Goal: Task Accomplishment & Management: Use online tool/utility

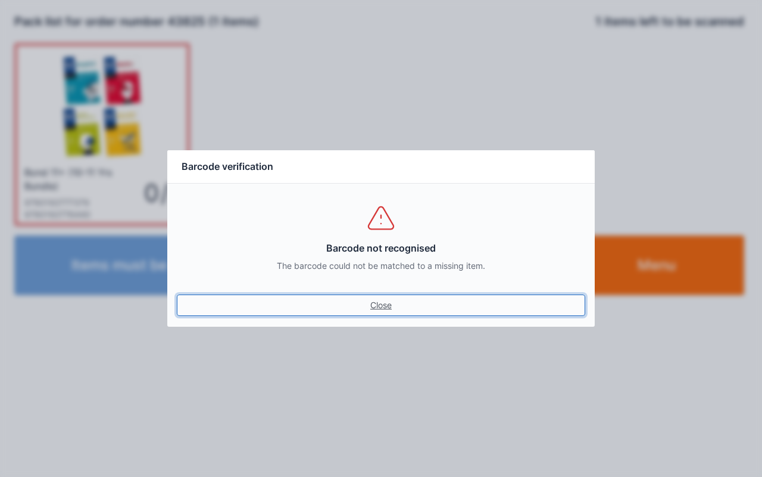
click at [392, 315] on link "Close" at bounding box center [381, 304] width 409 height 21
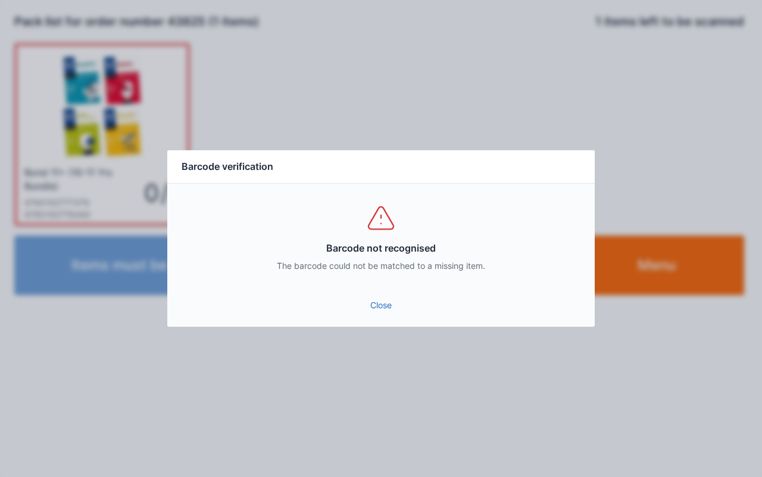
click at [374, 301] on link "Close" at bounding box center [381, 304] width 409 height 21
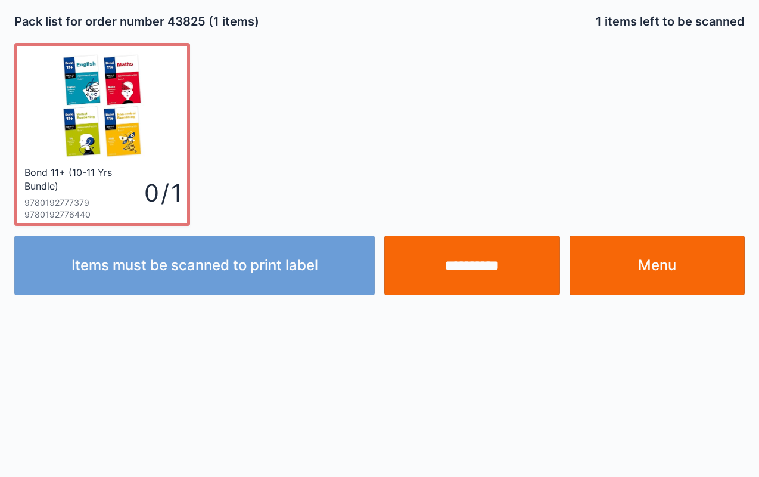
click at [480, 267] on input "**********" at bounding box center [472, 265] width 176 height 60
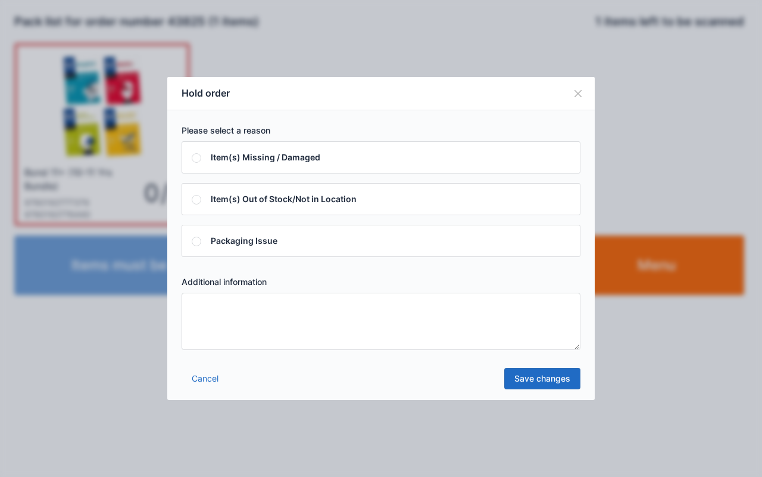
click at [294, 323] on textarea at bounding box center [381, 320] width 399 height 57
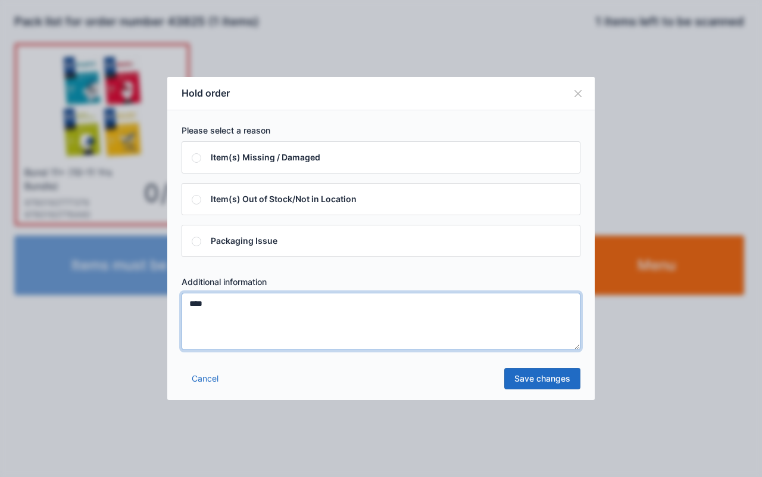
type textarea "****"
click at [549, 375] on link "Save changes" at bounding box center [543, 378] width 76 height 21
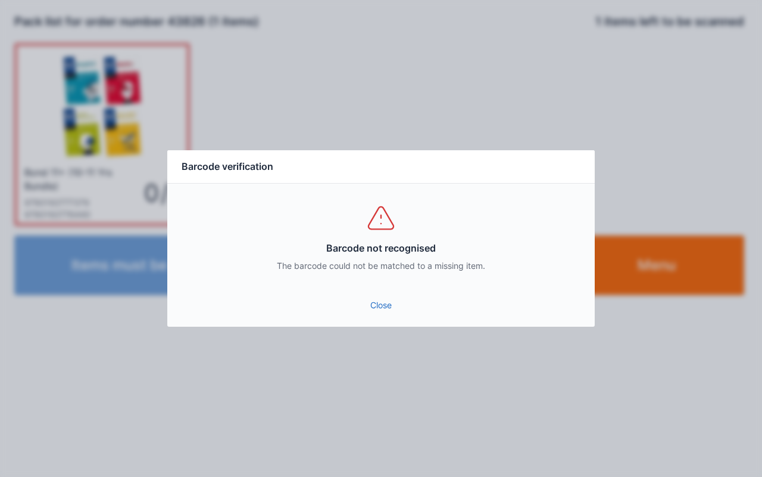
click at [373, 300] on link "Close" at bounding box center [381, 304] width 409 height 21
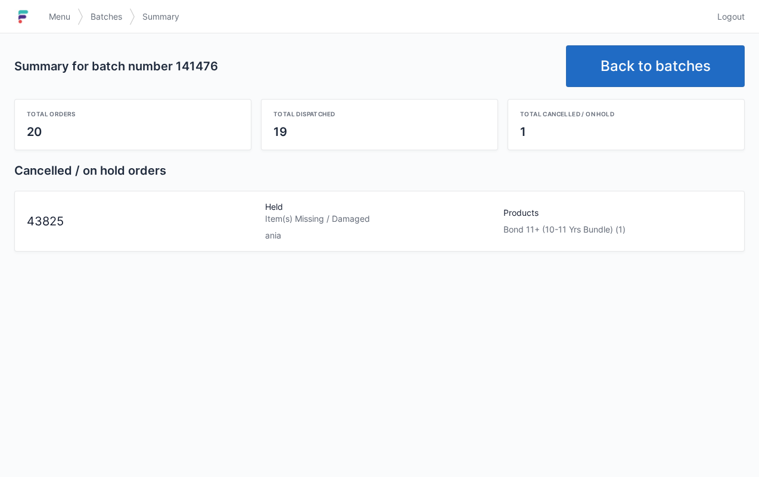
click at [63, 23] on link "Menu" at bounding box center [60, 16] width 36 height 21
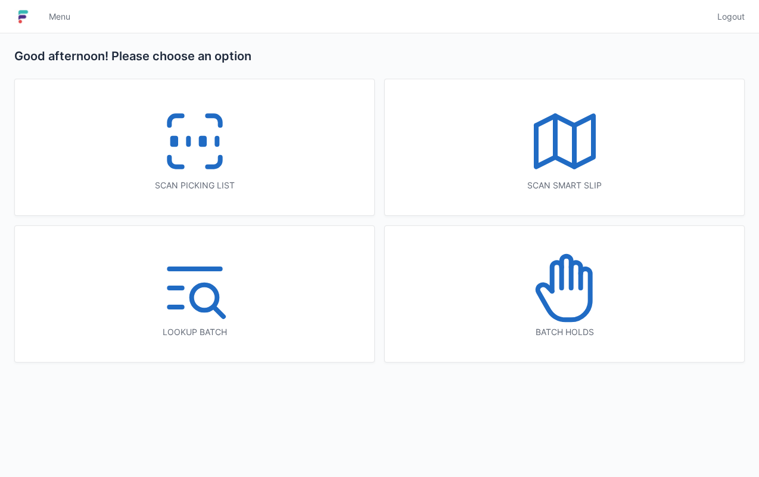
click at [586, 303] on icon at bounding box center [565, 288] width 76 height 76
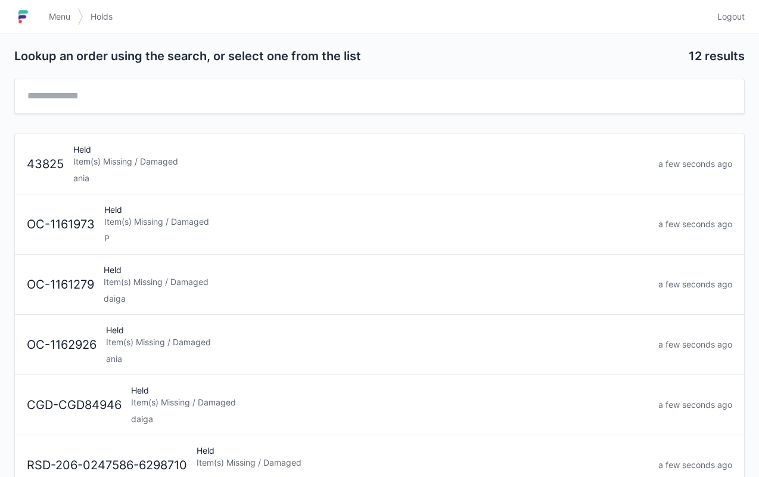
click at [158, 172] on div "ania" at bounding box center [360, 178] width 575 height 12
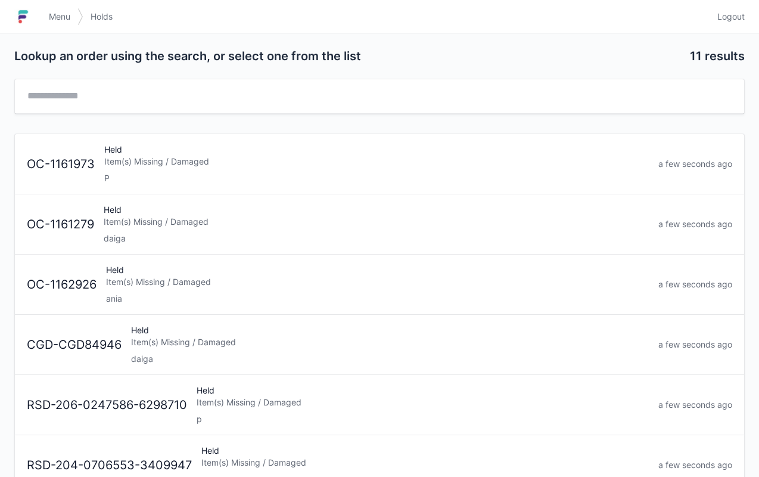
click at [67, 19] on span "Menu" at bounding box center [59, 17] width 21 height 12
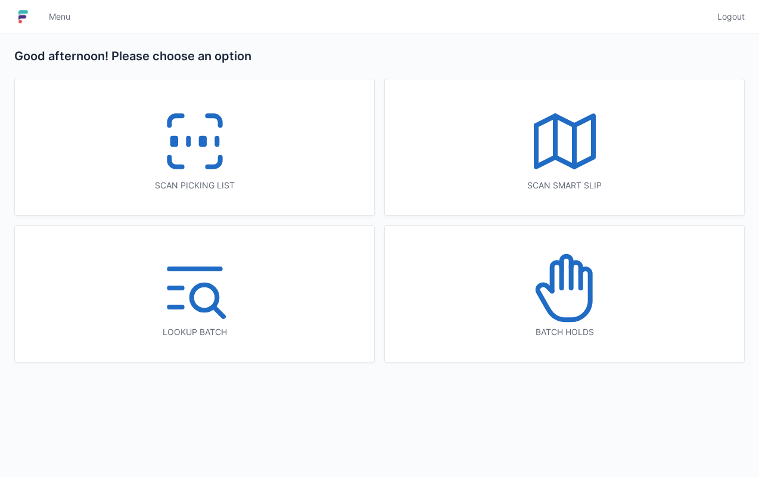
click at [220, 158] on icon at bounding box center [213, 162] width 13 height 10
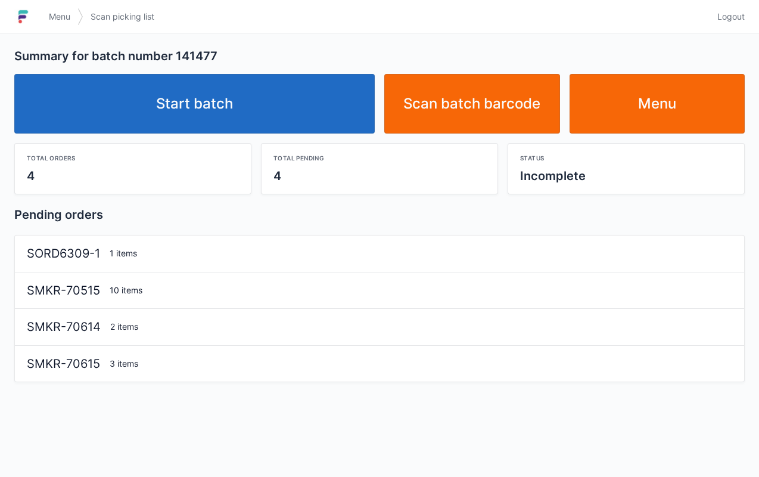
click at [203, 110] on link "Start batch" at bounding box center [194, 104] width 360 height 60
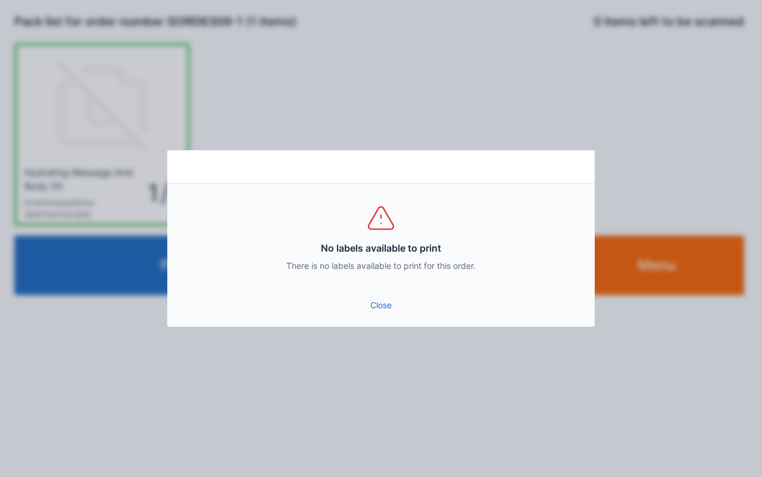
click at [375, 298] on link "Close" at bounding box center [381, 304] width 409 height 21
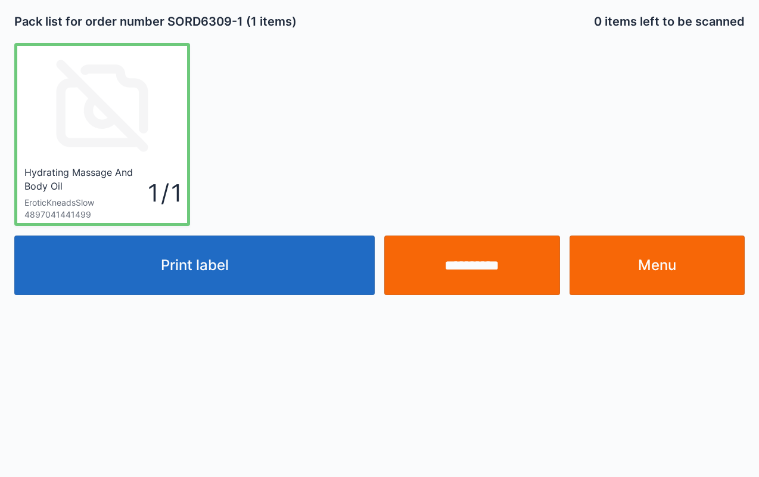
click at [477, 263] on input "**********" at bounding box center [472, 265] width 176 height 60
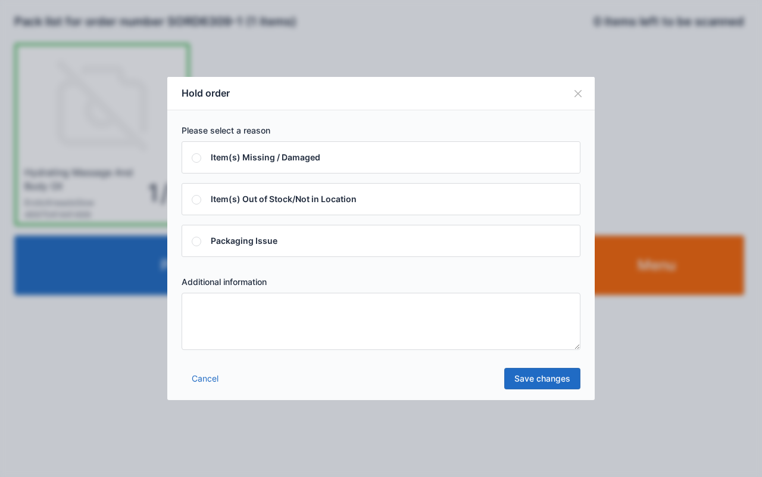
click at [308, 328] on textarea at bounding box center [381, 320] width 399 height 57
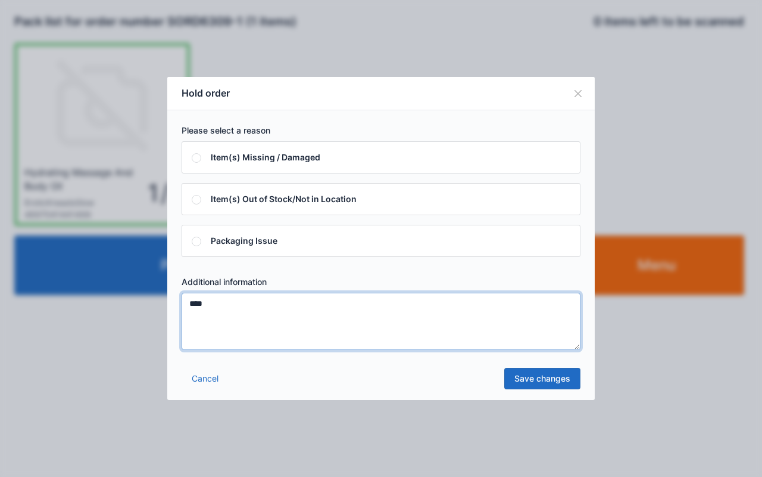
type textarea "****"
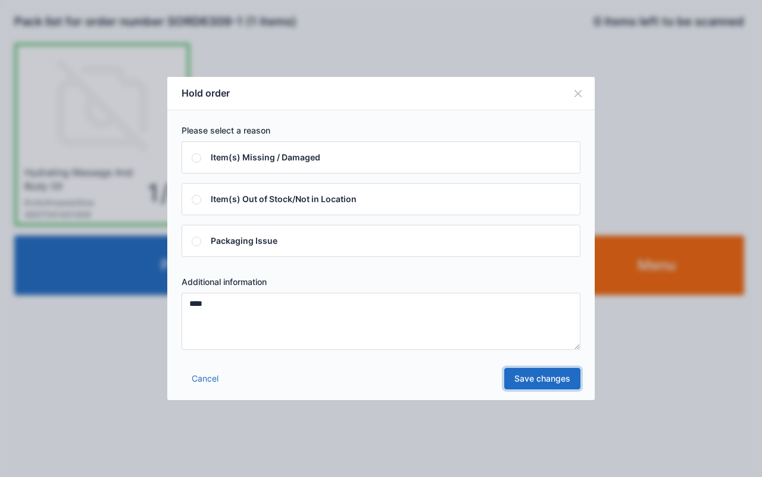
click at [558, 375] on link "Save changes" at bounding box center [543, 378] width 76 height 21
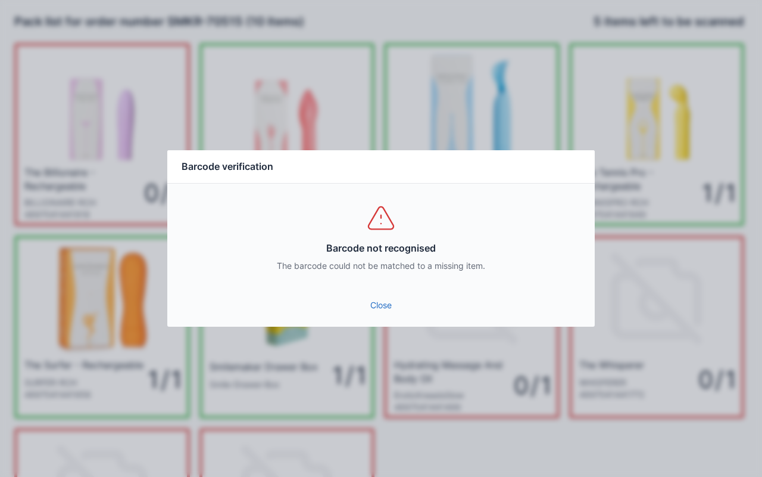
click at [375, 311] on link "Close" at bounding box center [381, 304] width 409 height 21
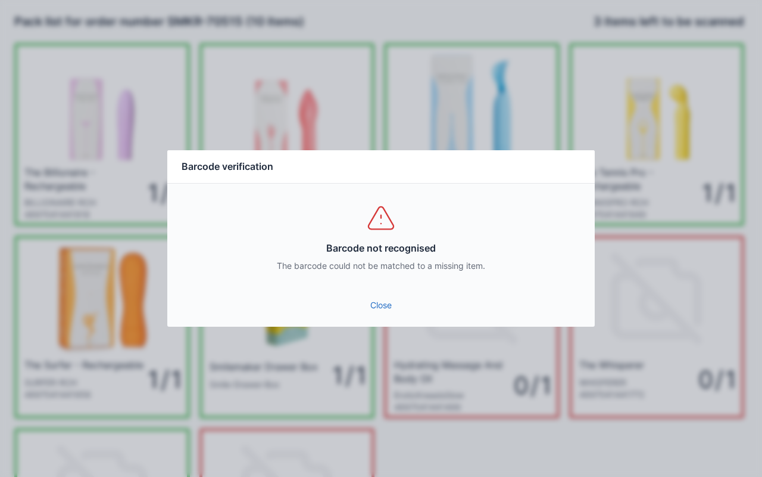
click at [397, 309] on link "Close" at bounding box center [381, 304] width 409 height 21
click at [388, 300] on link "Close" at bounding box center [381, 304] width 409 height 21
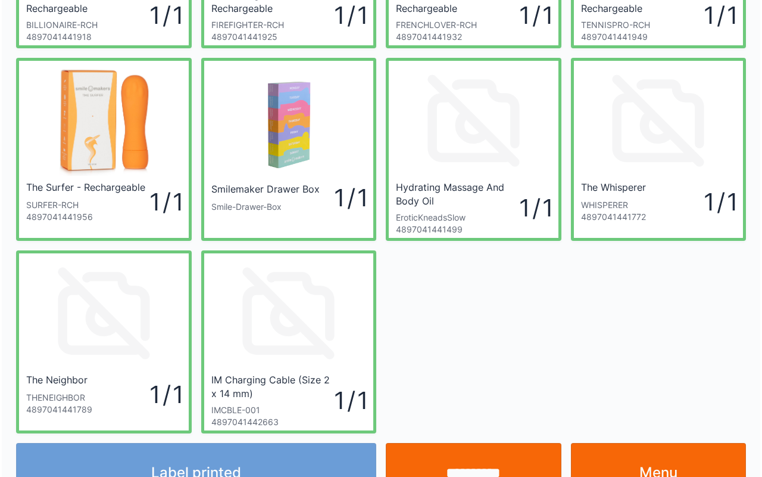
scroll to position [214, 0]
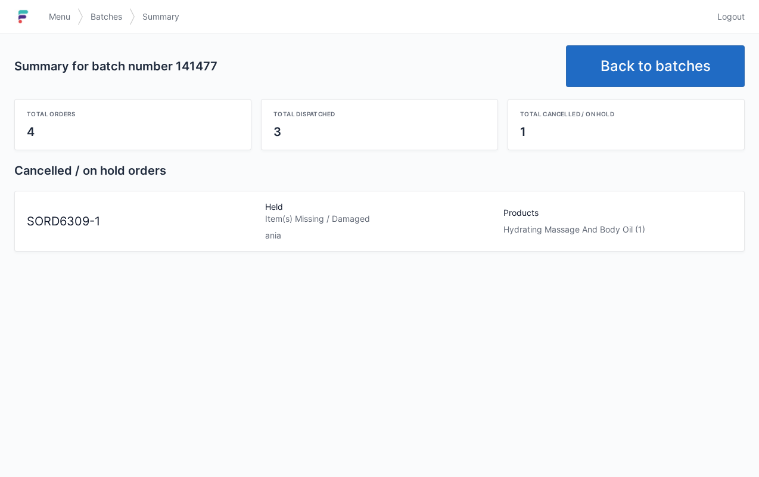
click at [37, 8] on h1 at bounding box center [27, 16] width 27 height 29
click at [46, 27] on link "Menu" at bounding box center [60, 16] width 36 height 21
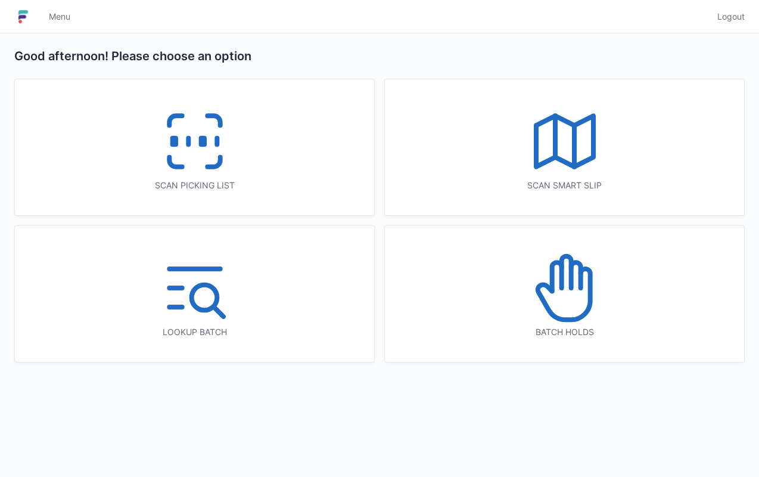
click at [186, 163] on icon at bounding box center [195, 141] width 76 height 76
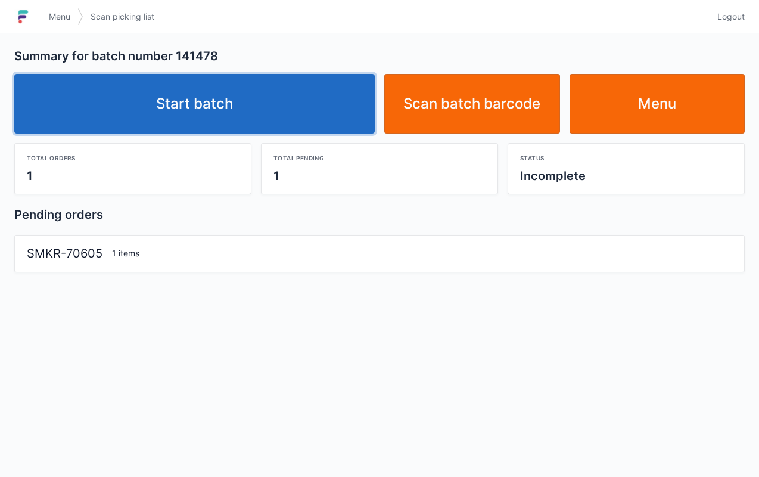
click at [267, 80] on link "Start batch" at bounding box center [194, 104] width 360 height 60
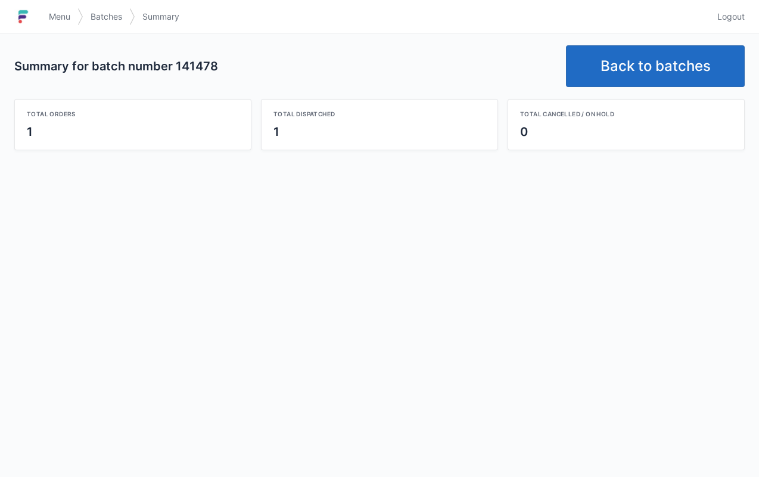
click at [655, 45] on link "Back to batches" at bounding box center [655, 66] width 179 height 42
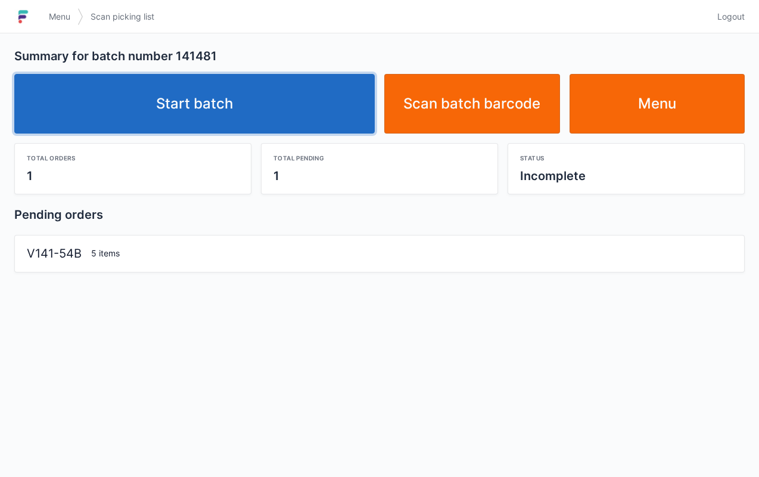
click at [198, 117] on link "Start batch" at bounding box center [194, 104] width 360 height 60
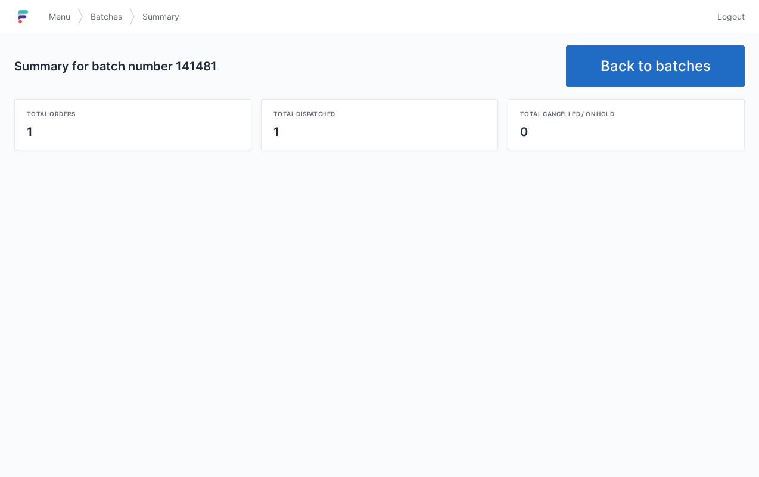
click at [57, 13] on span "Menu" at bounding box center [59, 17] width 21 height 12
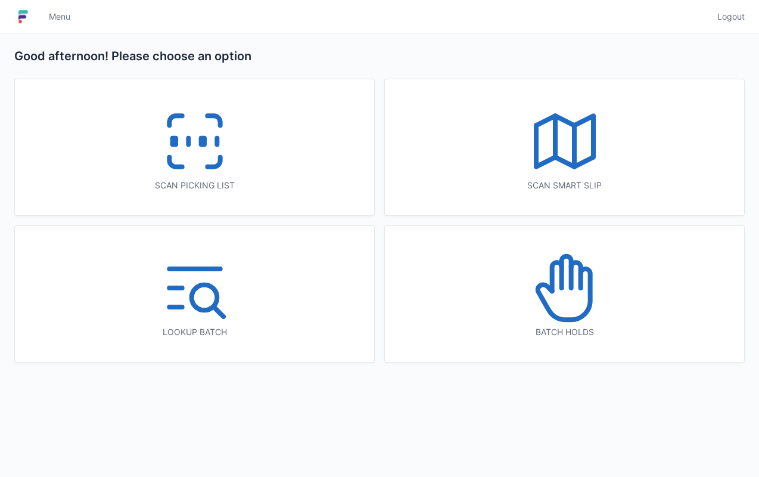
click at [579, 336] on div "Batch holds" at bounding box center [565, 332] width 312 height 12
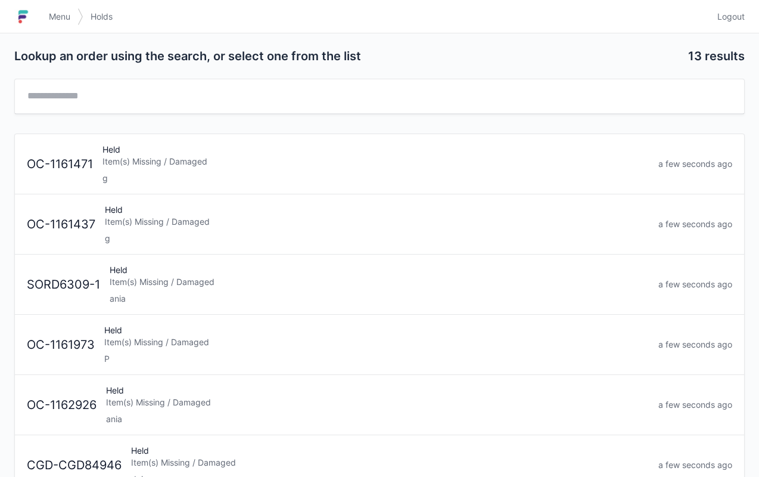
click at [186, 295] on div "ania" at bounding box center [379, 298] width 539 height 12
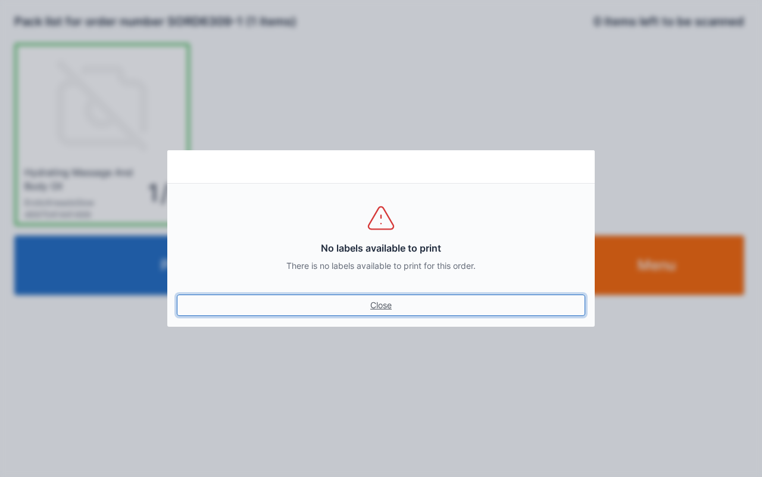
click at [406, 303] on link "Close" at bounding box center [381, 304] width 409 height 21
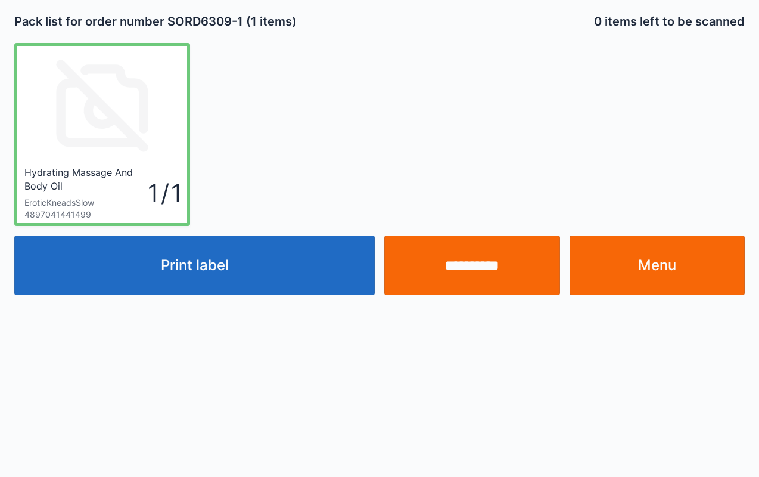
click at [660, 268] on link "Menu" at bounding box center [657, 265] width 176 height 60
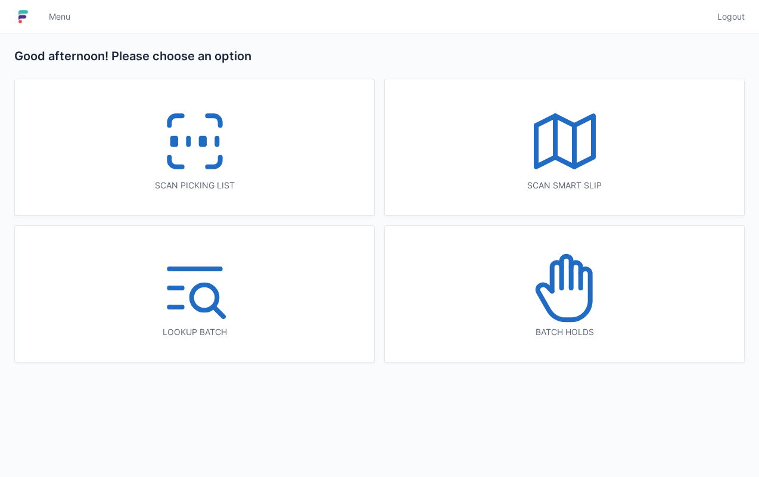
click at [189, 157] on icon at bounding box center [195, 141] width 76 height 76
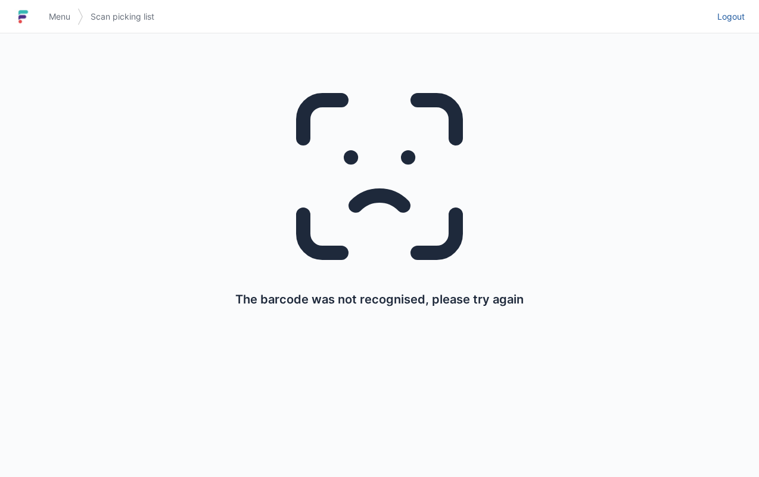
click at [732, 8] on link "Logout" at bounding box center [727, 16] width 35 height 21
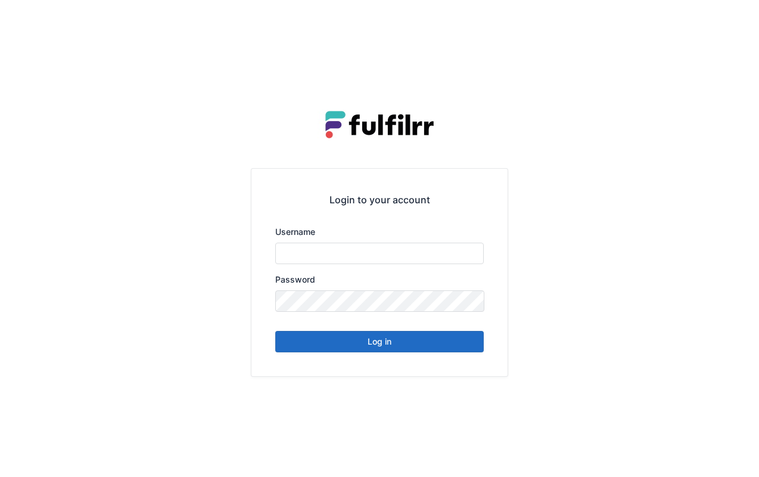
type input "******"
click at [398, 340] on button "Log in" at bounding box center [379, 341] width 208 height 21
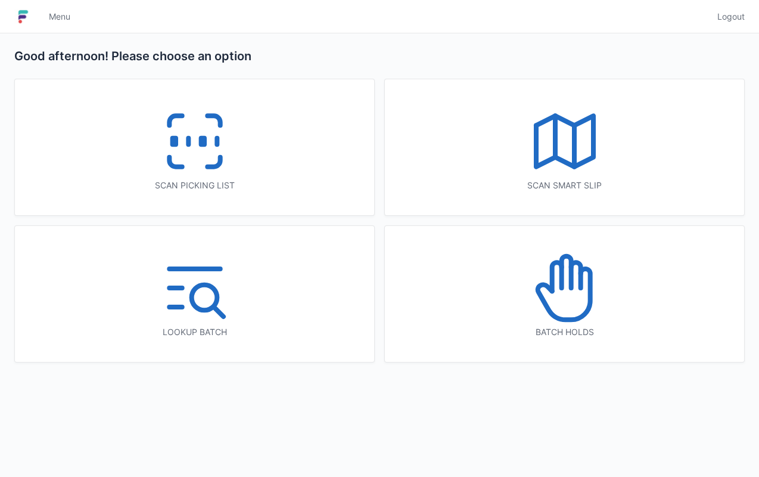
click at [211, 170] on icon at bounding box center [195, 141] width 76 height 76
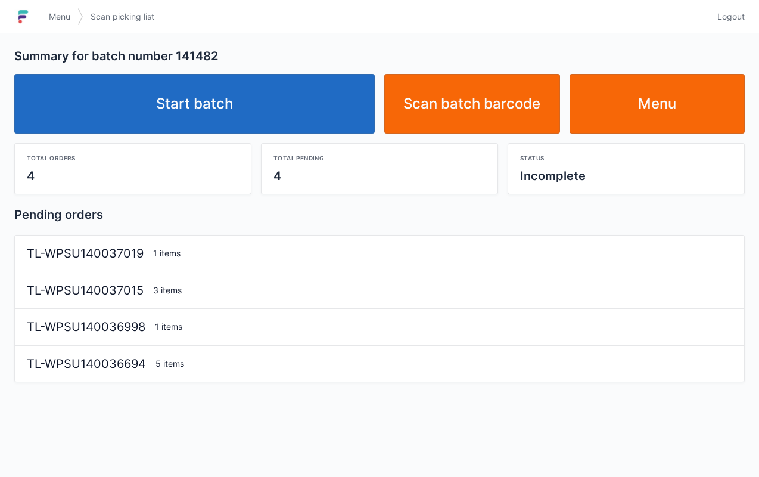
click at [238, 125] on link "Start batch" at bounding box center [194, 104] width 360 height 60
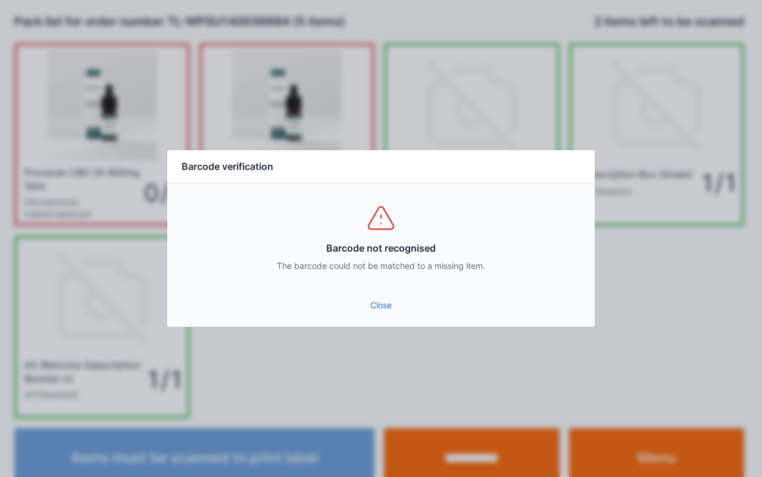
click at [381, 303] on link "Close" at bounding box center [381, 304] width 409 height 21
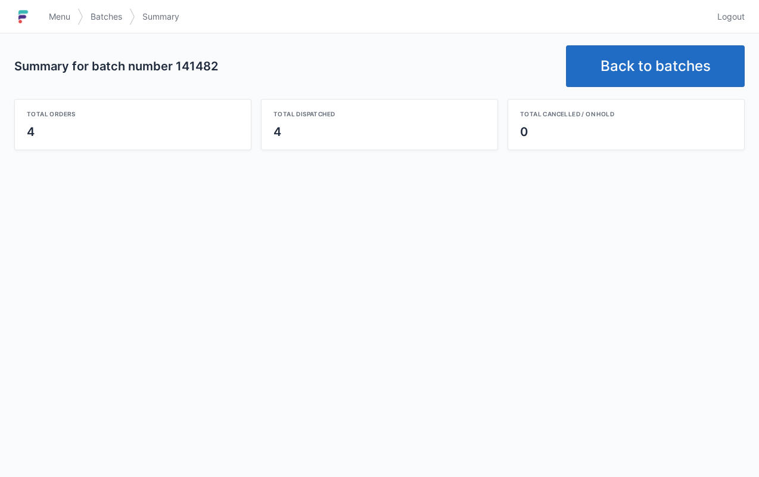
click at [644, 67] on link "Back to batches" at bounding box center [655, 66] width 179 height 42
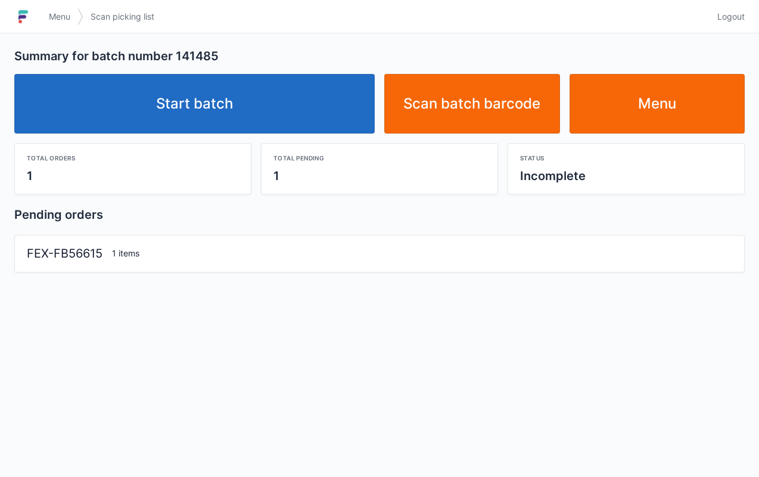
click at [287, 130] on link "Start batch" at bounding box center [194, 104] width 360 height 60
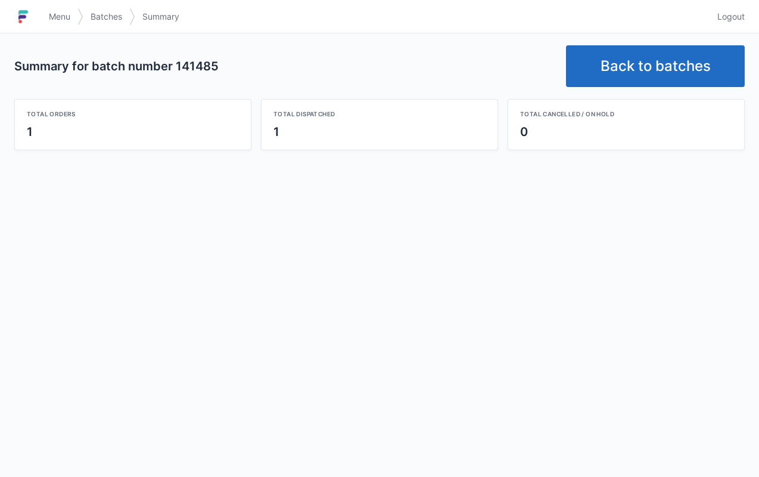
click at [619, 69] on link "Back to batches" at bounding box center [655, 66] width 179 height 42
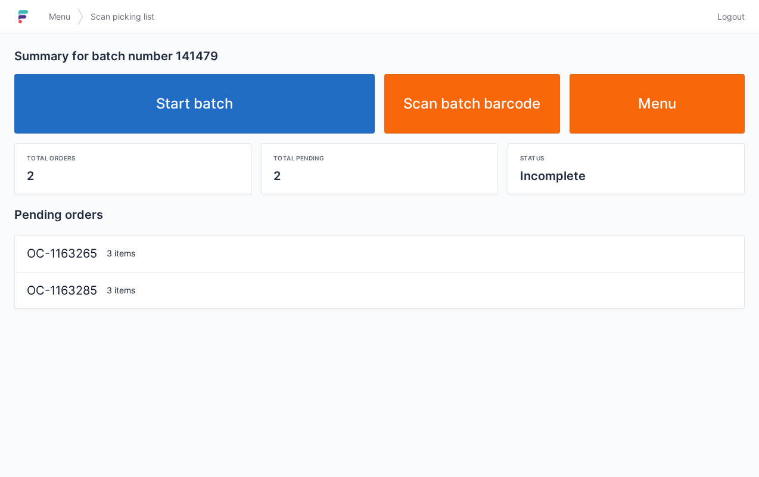
click at [290, 100] on link "Start batch" at bounding box center [194, 104] width 360 height 60
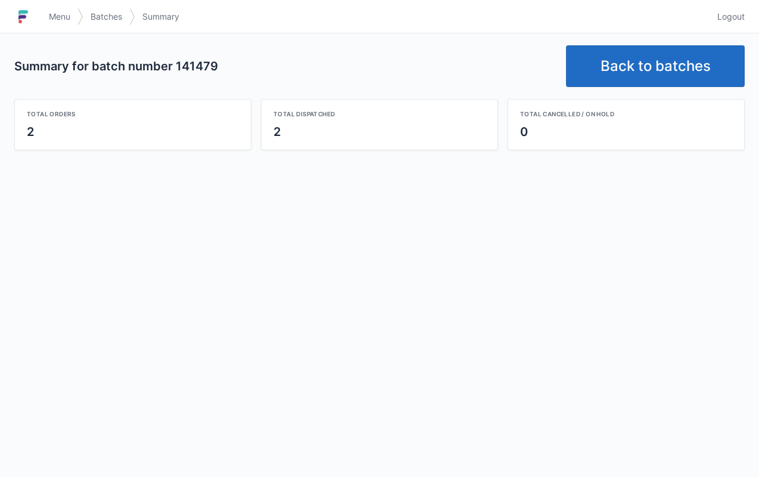
click at [675, 80] on link "Back to batches" at bounding box center [655, 66] width 179 height 42
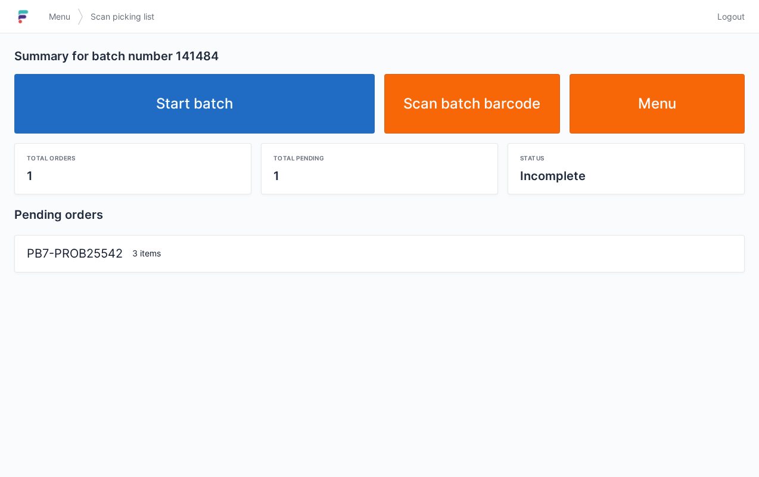
click at [283, 131] on link "Start batch" at bounding box center [194, 104] width 360 height 60
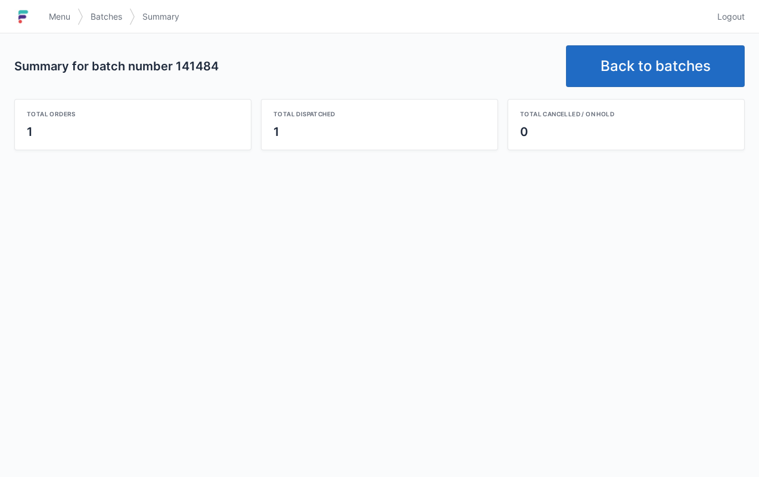
click at [60, 15] on span "Menu" at bounding box center [59, 17] width 21 height 12
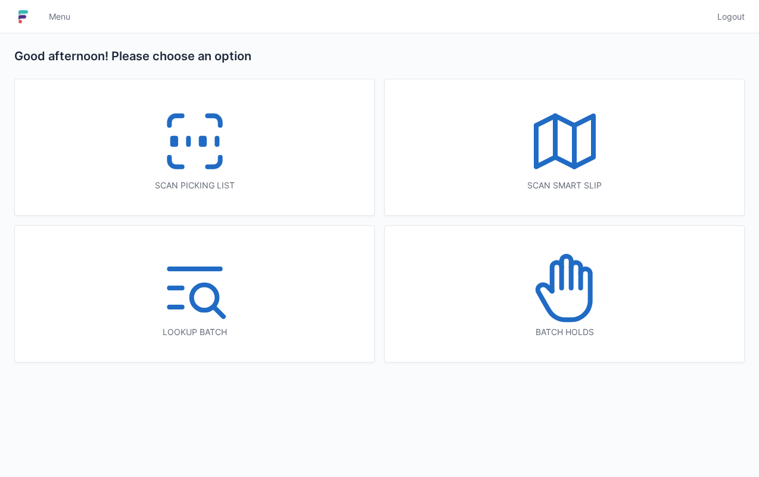
click at [575, 336] on div "Batch holds" at bounding box center [565, 332] width 312 height 12
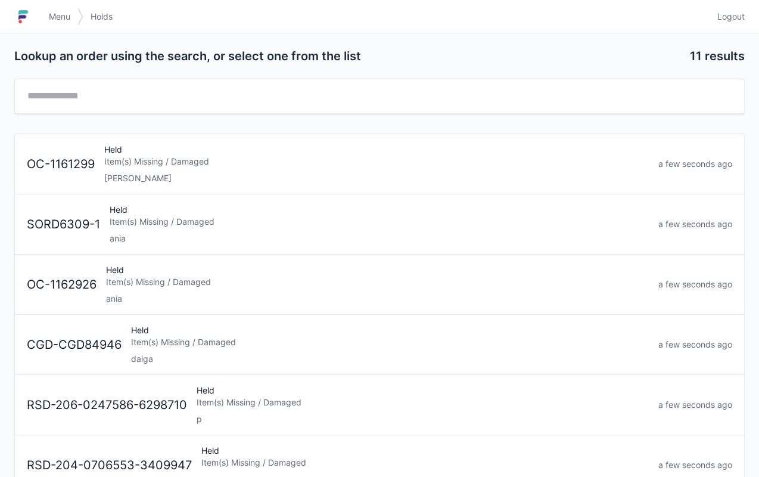
click at [52, 20] on span "Menu" at bounding box center [59, 17] width 21 height 12
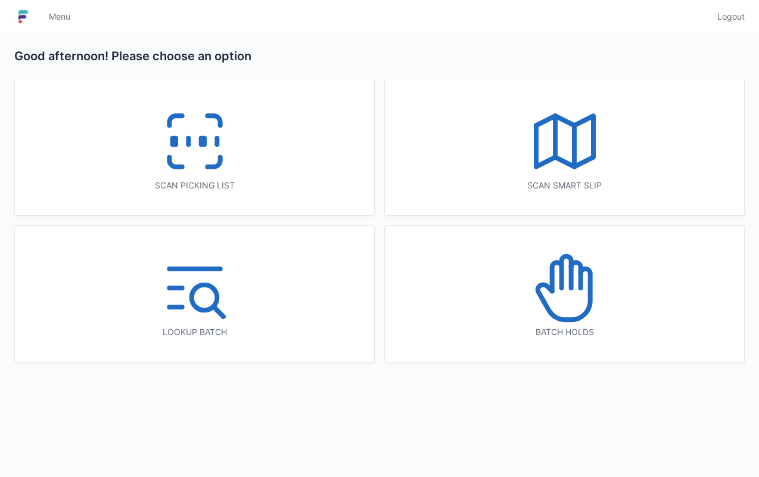
click at [212, 158] on icon at bounding box center [195, 141] width 76 height 76
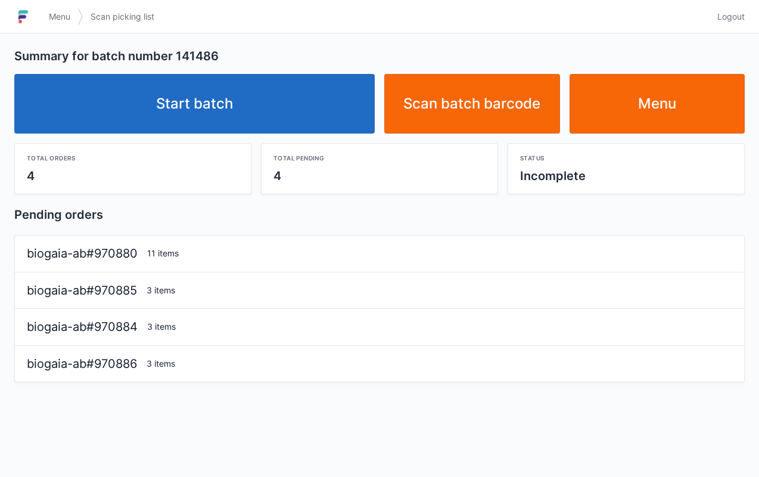
click at [291, 100] on link "Start batch" at bounding box center [194, 104] width 360 height 60
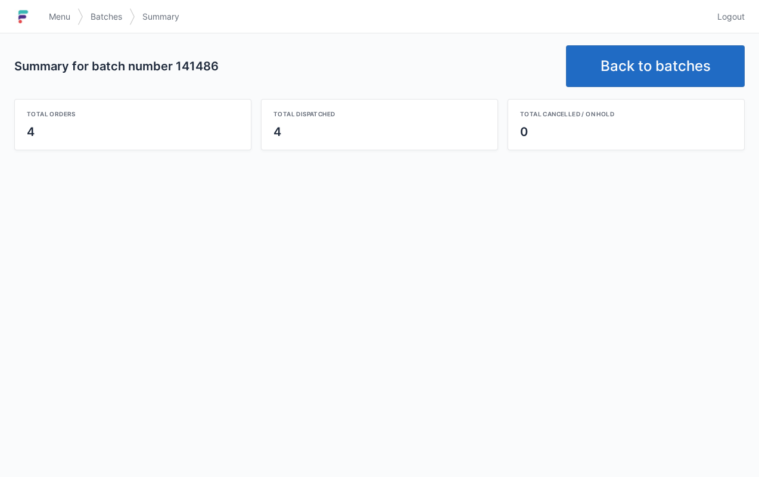
click at [666, 67] on link "Back to batches" at bounding box center [655, 66] width 179 height 42
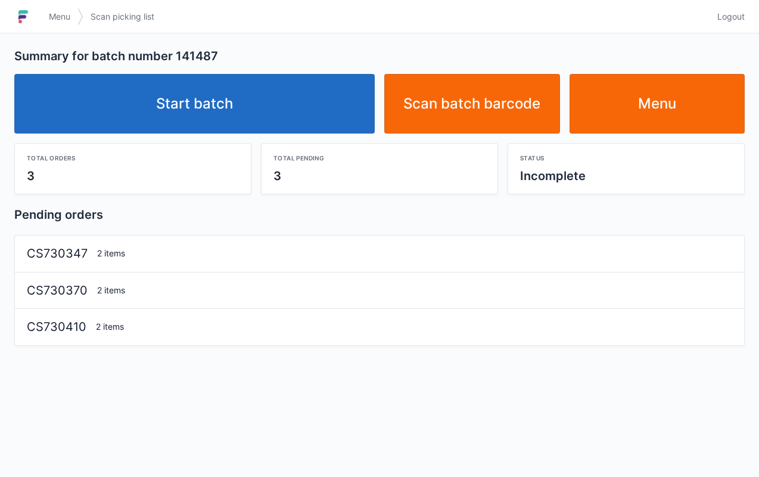
click at [261, 130] on link "Start batch" at bounding box center [194, 104] width 360 height 60
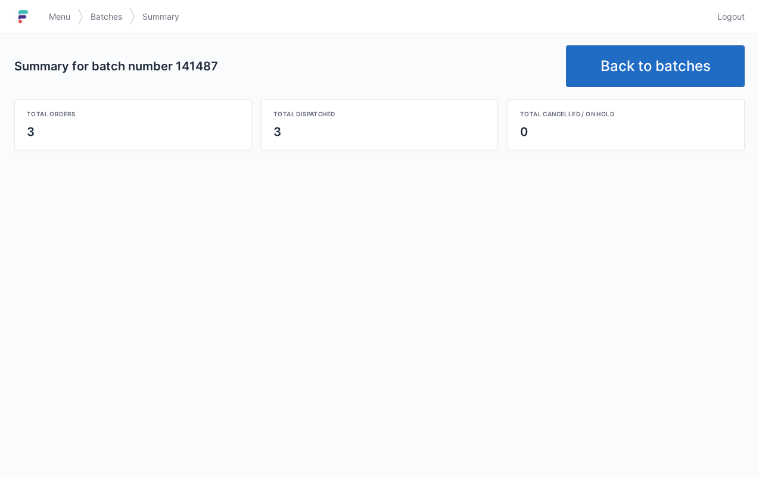
click at [58, 21] on span "Menu" at bounding box center [59, 17] width 21 height 12
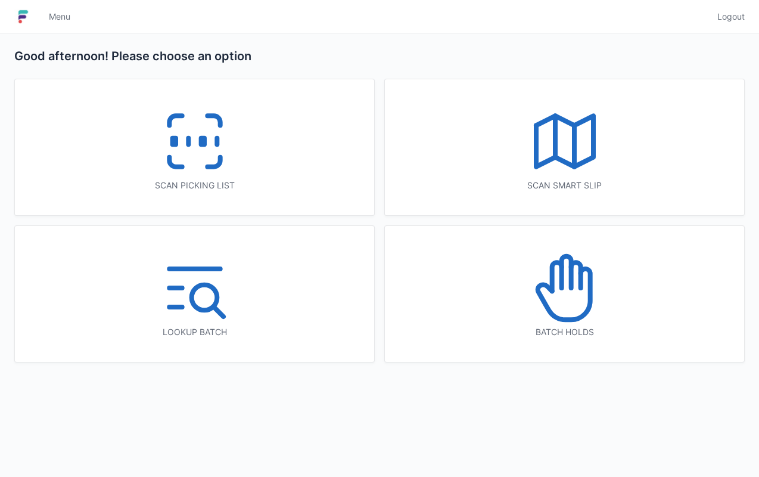
click at [590, 284] on icon at bounding box center [563, 294] width 52 height 51
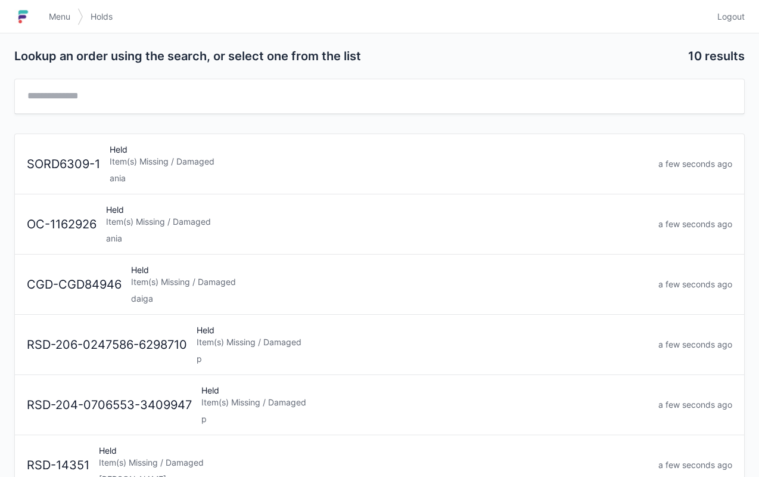
click at [251, 167] on div "Held Item(s) Missing / Damaged ania" at bounding box center [379, 164] width 549 height 41
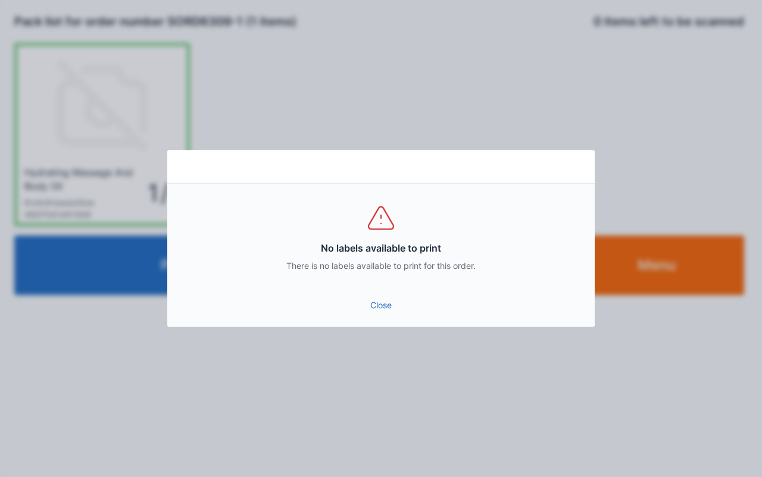
click at [382, 304] on link "Close" at bounding box center [381, 304] width 409 height 21
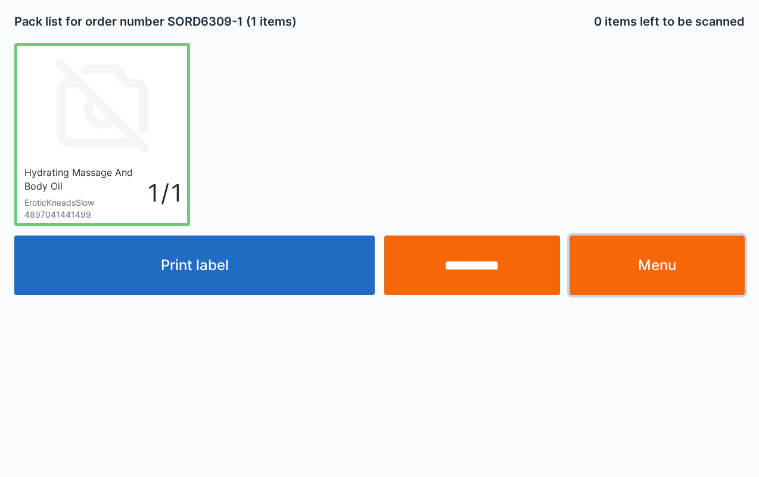
click at [664, 250] on link "Menu" at bounding box center [657, 265] width 176 height 60
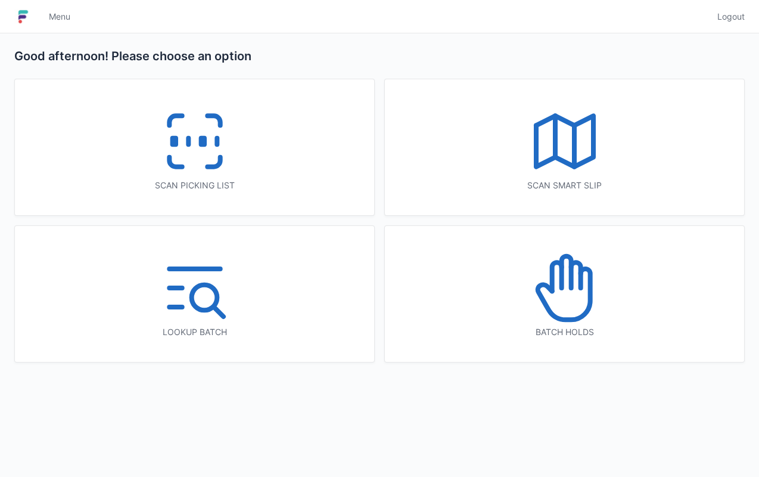
click at [582, 321] on icon at bounding box center [565, 288] width 76 height 76
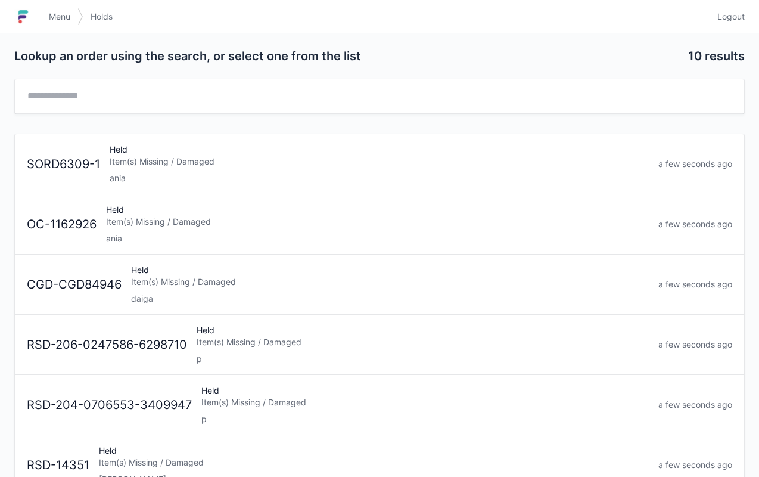
click at [106, 231] on div "Held Item(s) Missing / Damaged ania" at bounding box center [377, 224] width 552 height 41
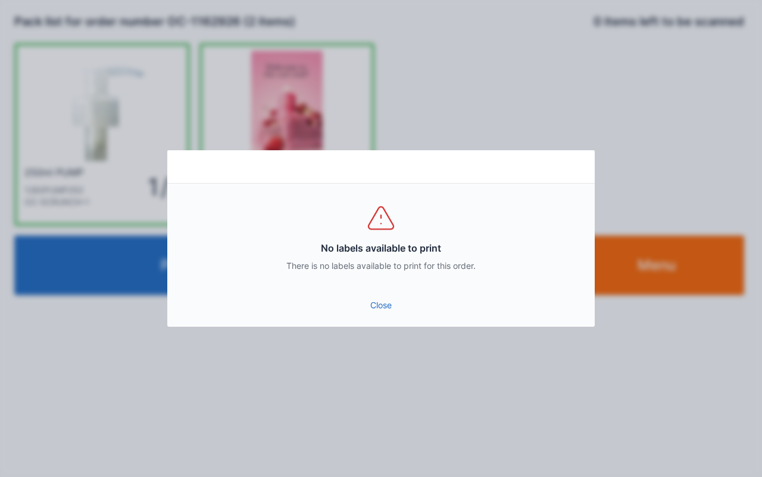
click at [398, 311] on link "Close" at bounding box center [381, 304] width 409 height 21
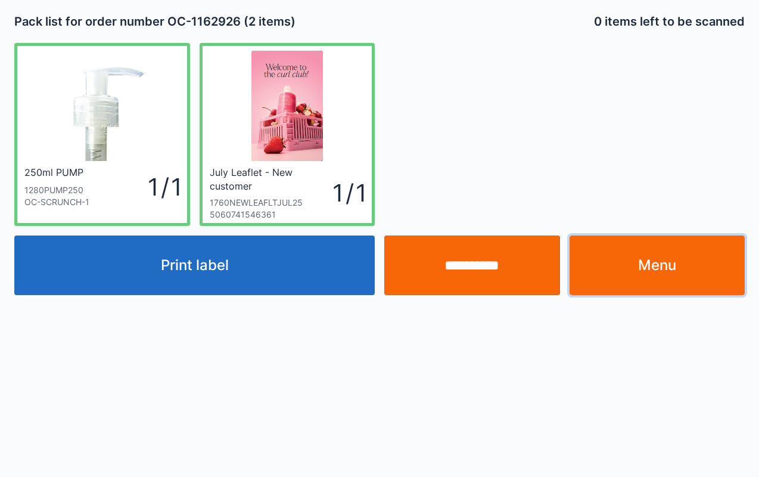
click at [661, 277] on link "Menu" at bounding box center [657, 265] width 176 height 60
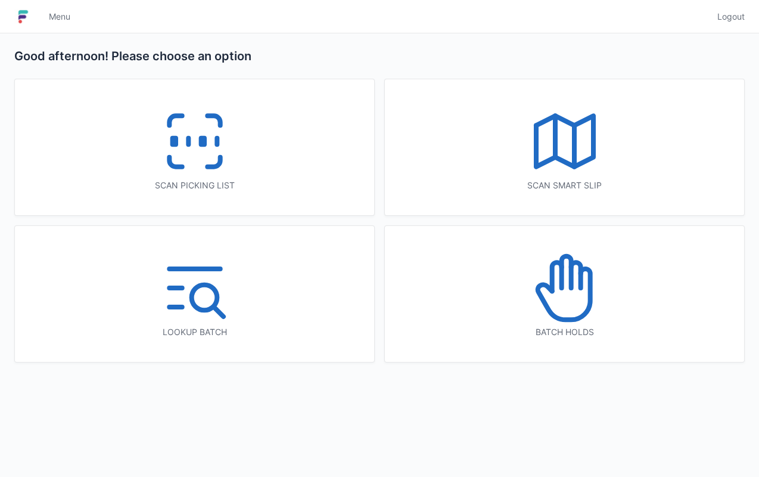
click at [571, 291] on icon at bounding box center [565, 288] width 76 height 76
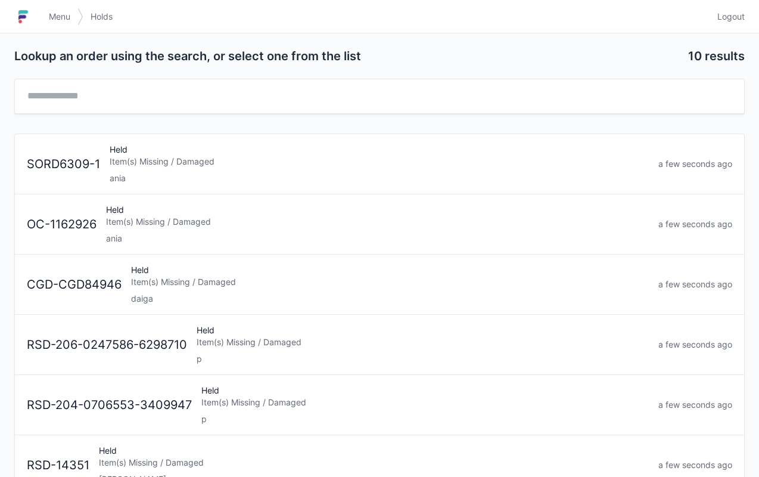
click at [192, 172] on div "ania" at bounding box center [379, 178] width 539 height 12
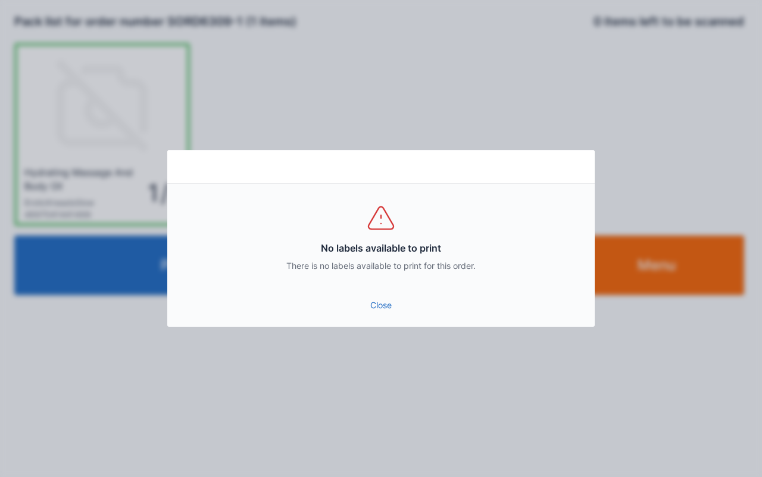
click at [375, 312] on link "Close" at bounding box center [381, 304] width 409 height 21
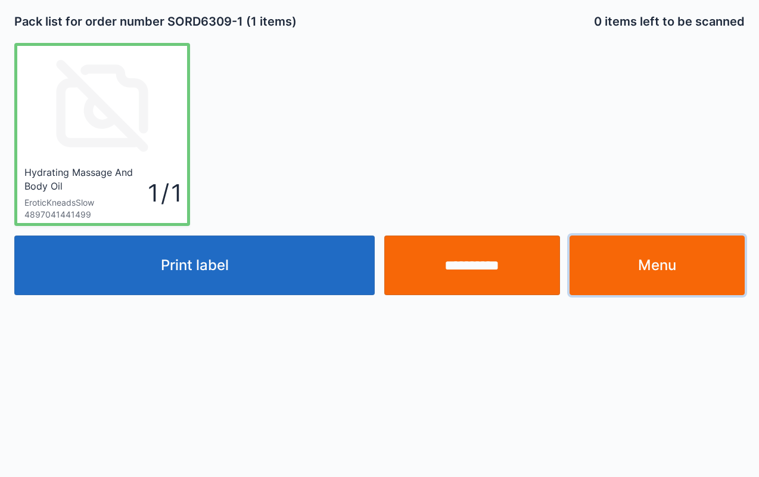
click at [671, 269] on link "Menu" at bounding box center [657, 265] width 176 height 60
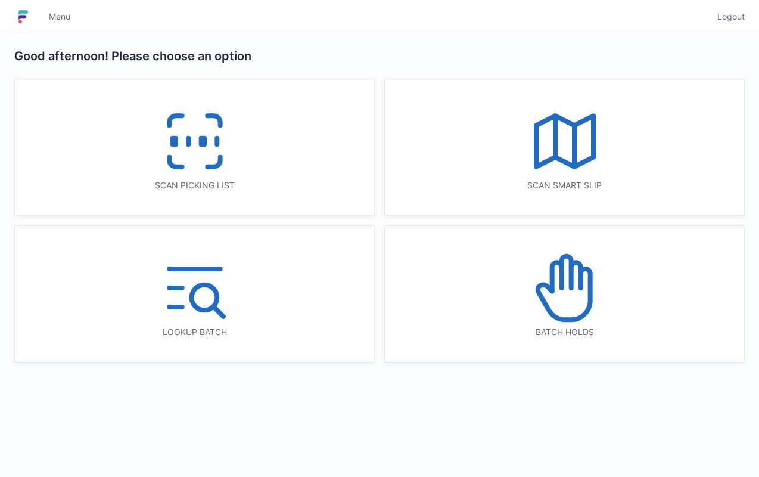
click at [562, 324] on icon at bounding box center [565, 288] width 76 height 76
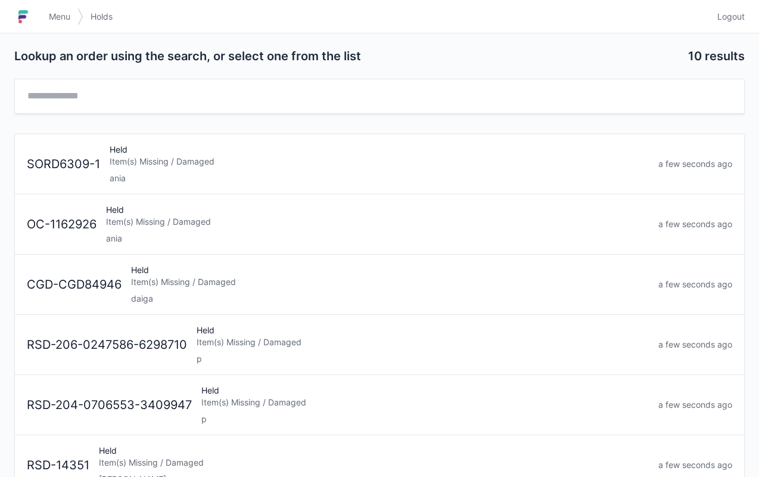
click at [156, 238] on div "ania" at bounding box center [377, 238] width 543 height 12
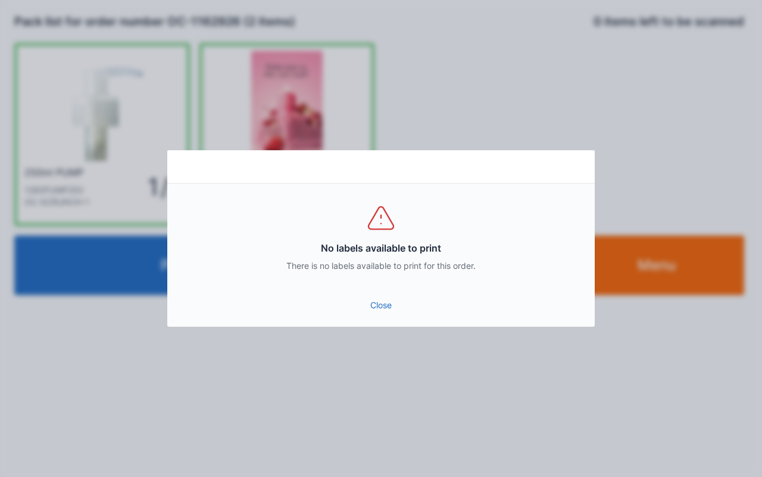
click at [385, 281] on div "No labels available to print There is no labels available to print for this ord…" at bounding box center [381, 236] width 428 height 107
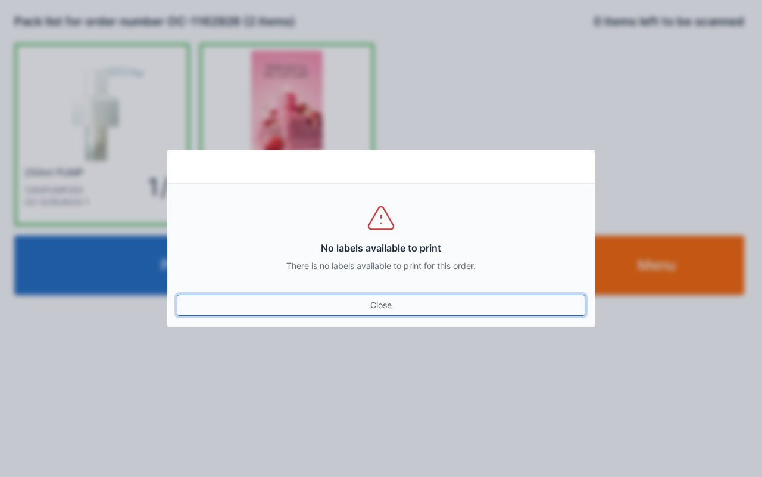
click at [393, 312] on link "Close" at bounding box center [381, 304] width 409 height 21
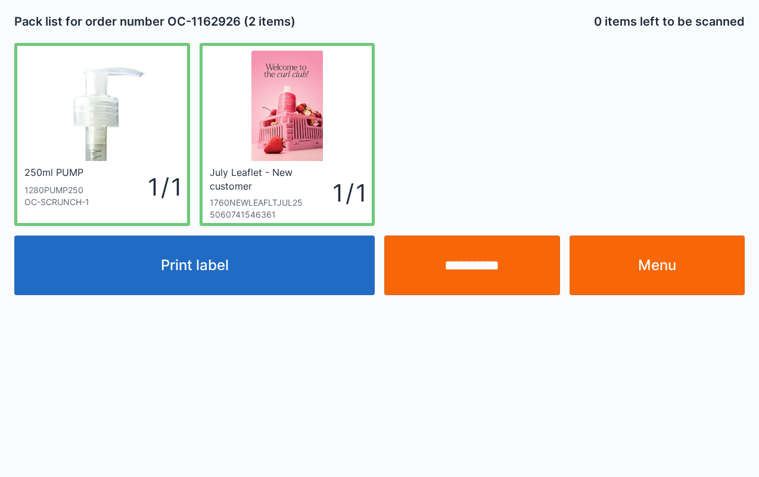
click at [689, 275] on link "Menu" at bounding box center [657, 265] width 176 height 60
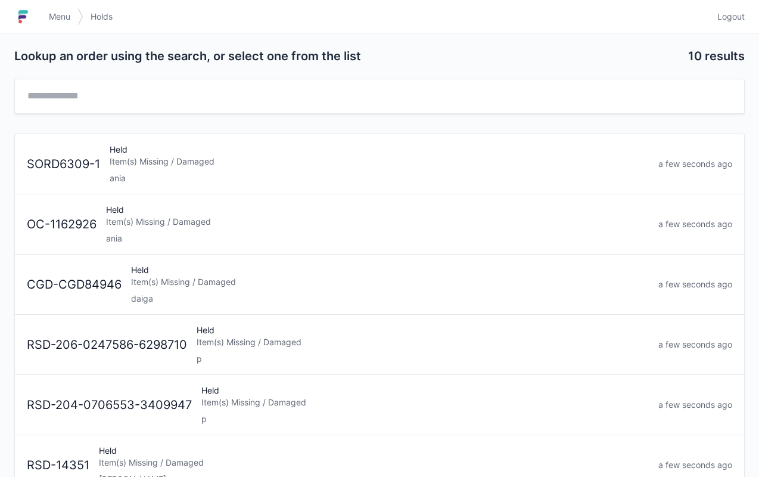
click at [160, 223] on div "Item(s) Missing / Damaged" at bounding box center [377, 222] width 543 height 12
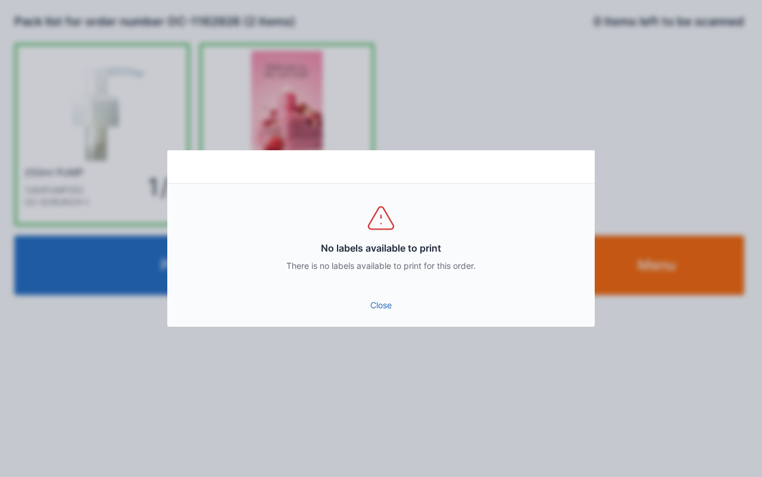
click at [375, 313] on link "Close" at bounding box center [381, 304] width 409 height 21
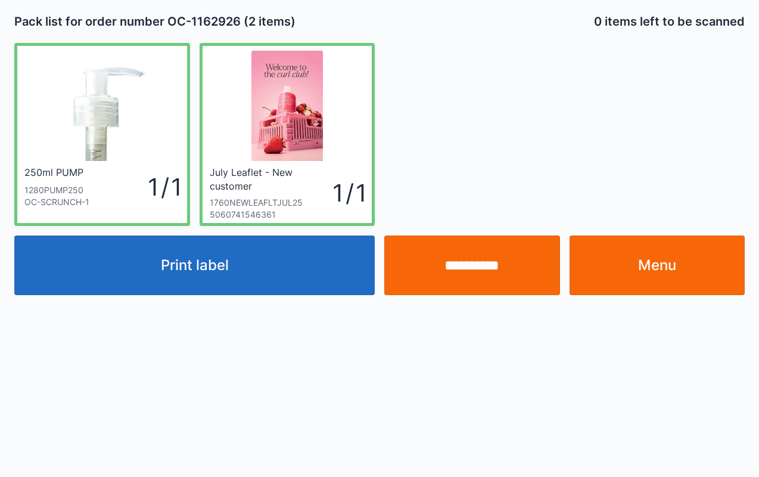
click at [658, 276] on link "Menu" at bounding box center [657, 265] width 176 height 60
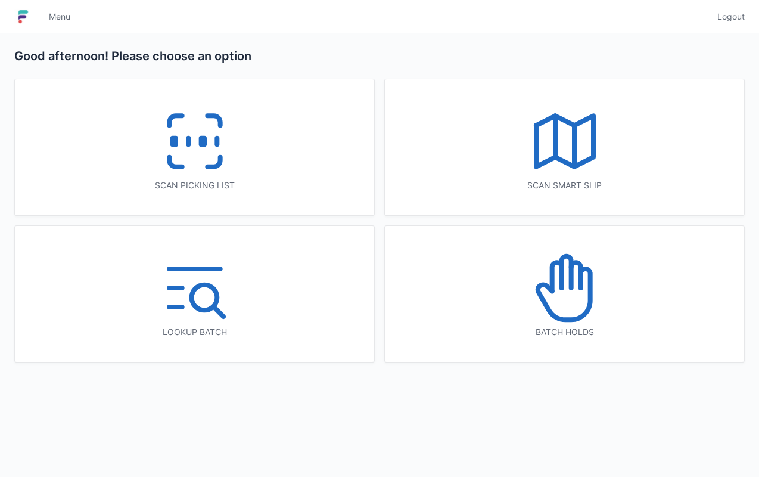
click at [544, 322] on icon at bounding box center [565, 288] width 76 height 76
